Goal: Find specific page/section: Find specific page/section

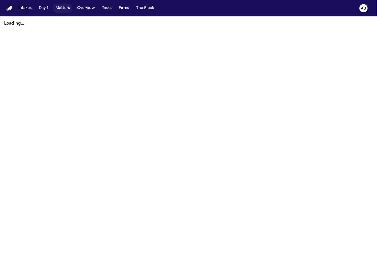
click at [64, 10] on button "Matters" at bounding box center [62, 8] width 18 height 9
